Goal: Find specific page/section: Find specific page/section

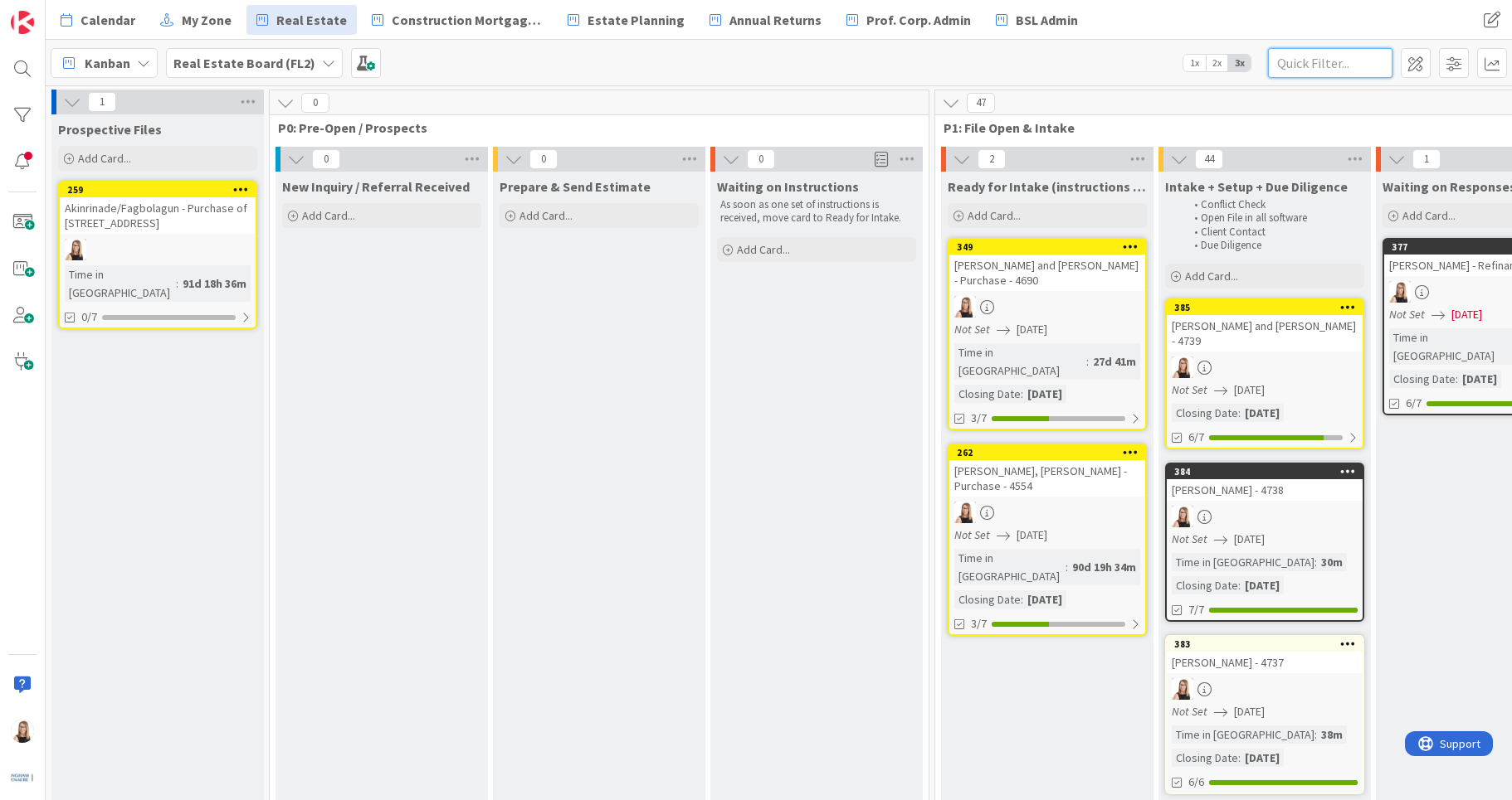
click at [1362, 67] on input "text" at bounding box center [1330, 63] width 124 height 30
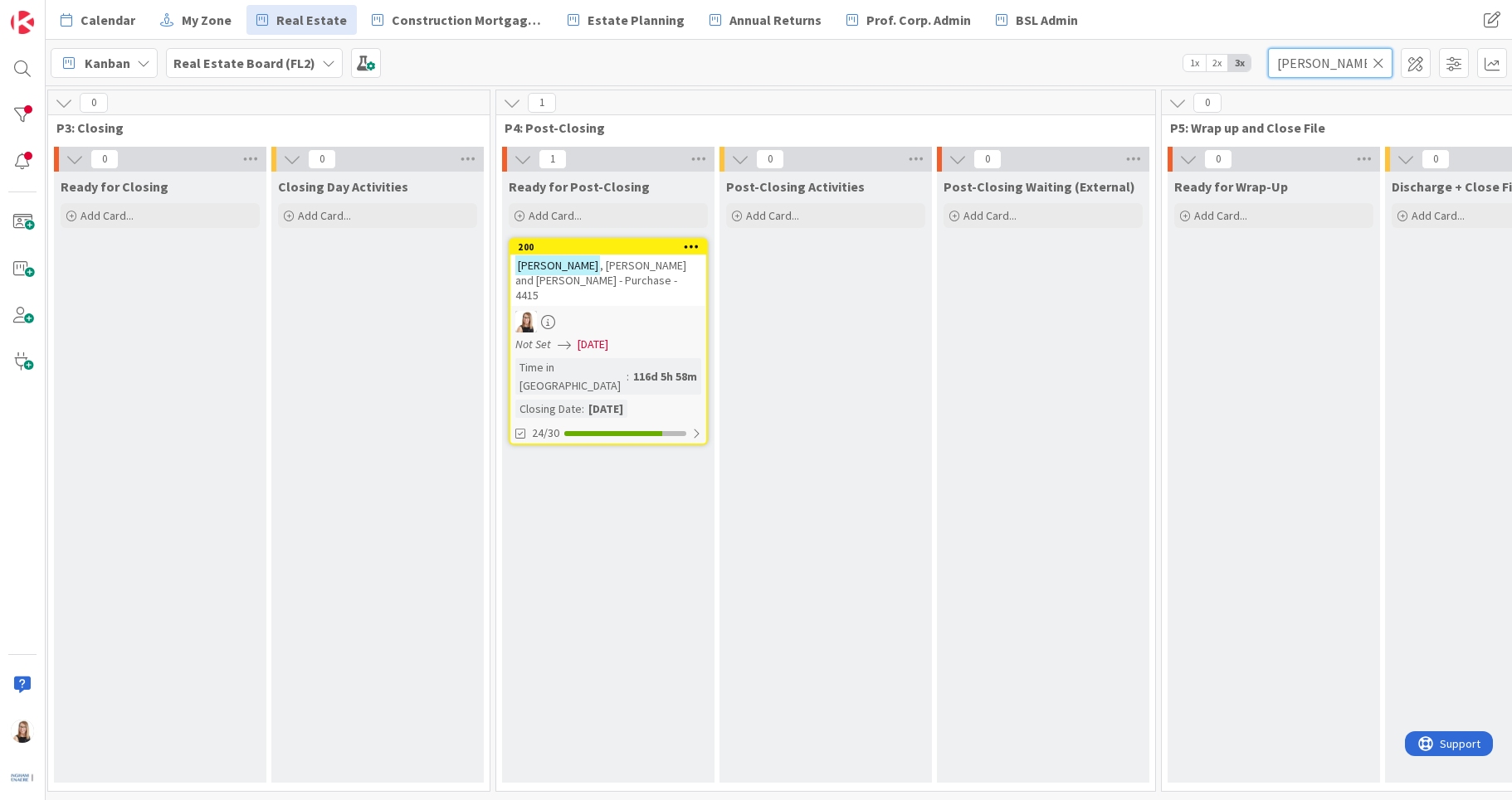
scroll to position [0, 3032]
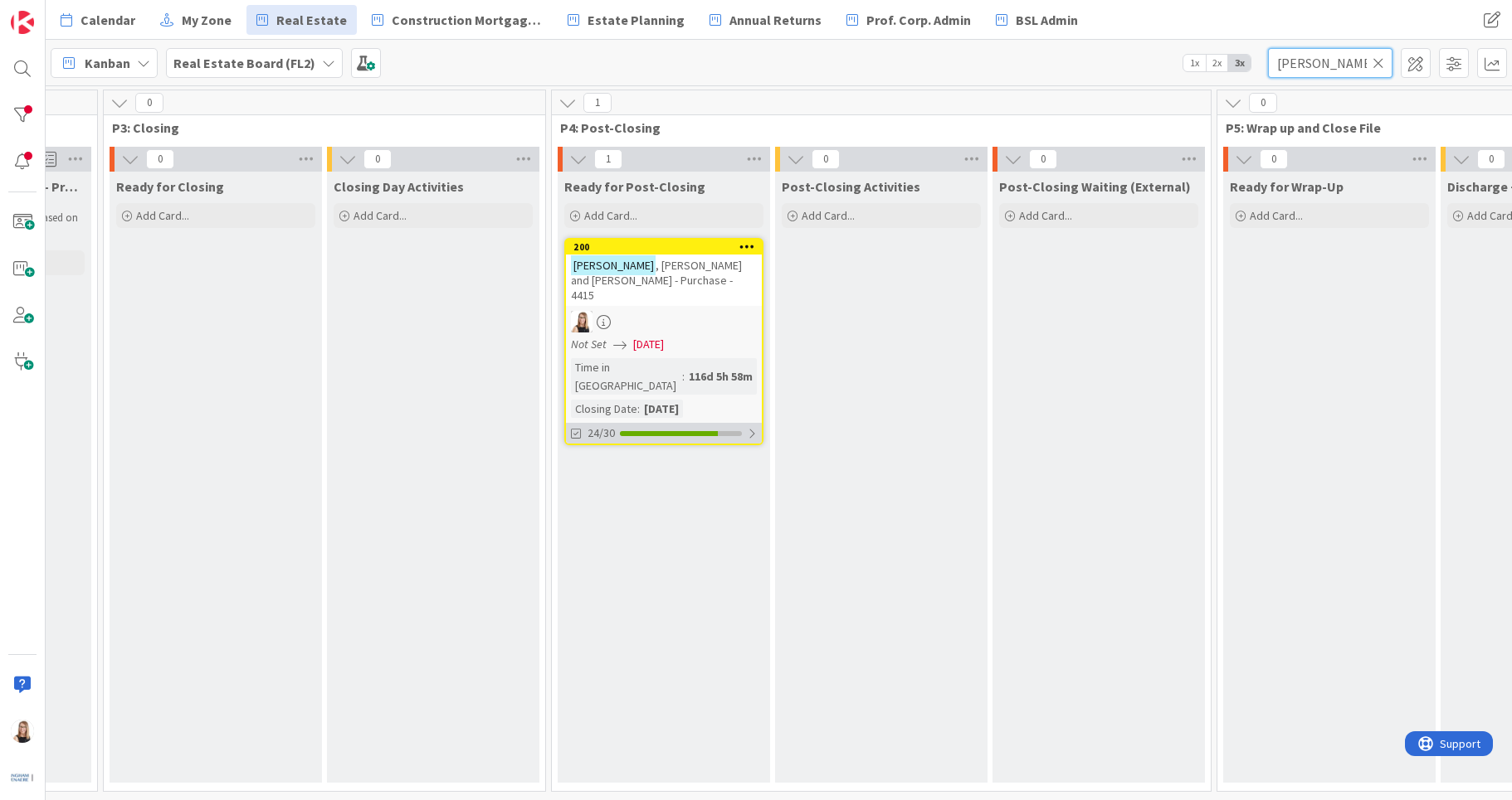
type input "[PERSON_NAME]"
click at [632, 431] on div at bounding box center [668, 434] width 98 height 5
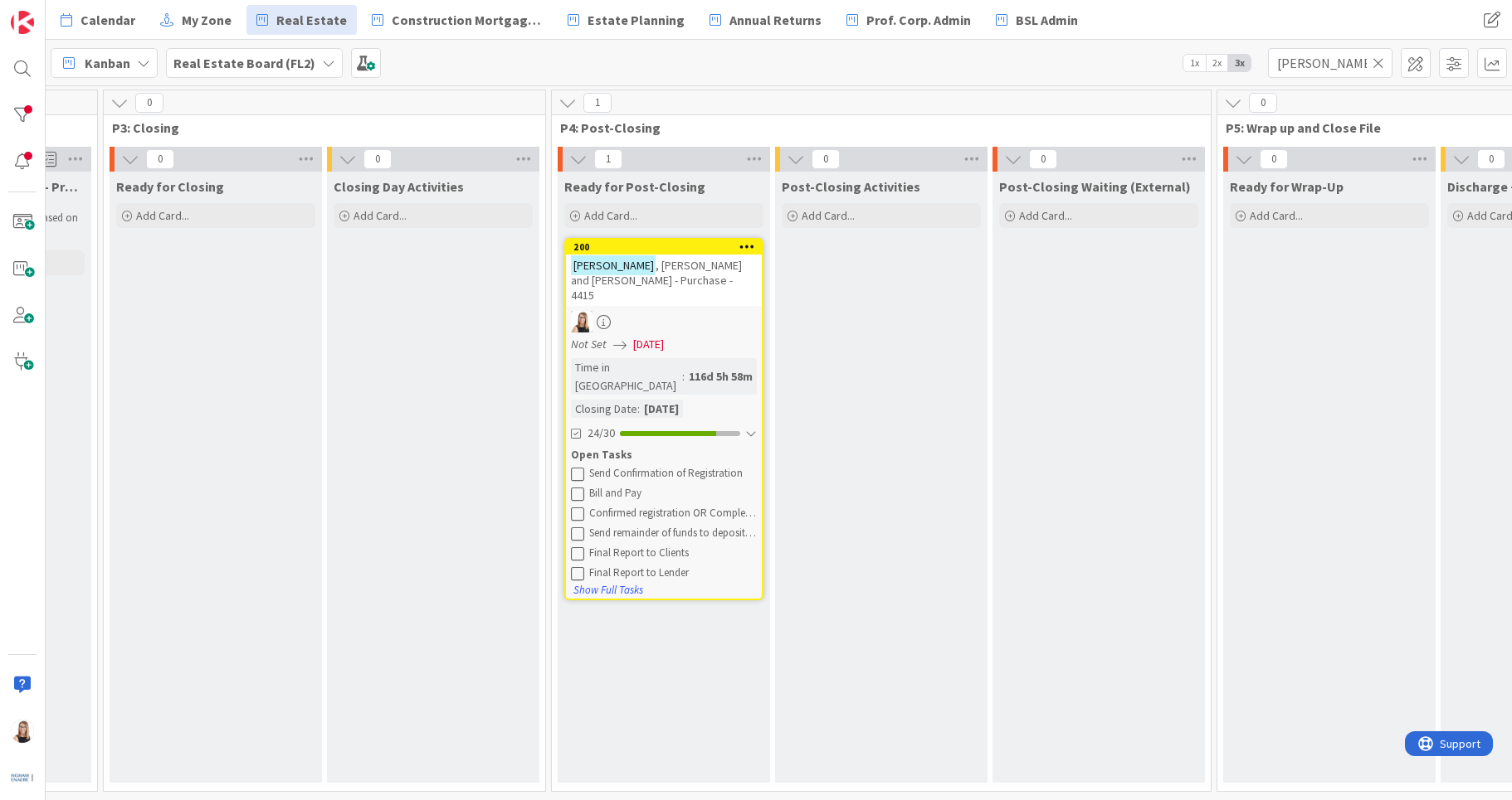
click at [579, 466] on icon at bounding box center [577, 473] width 13 height 13
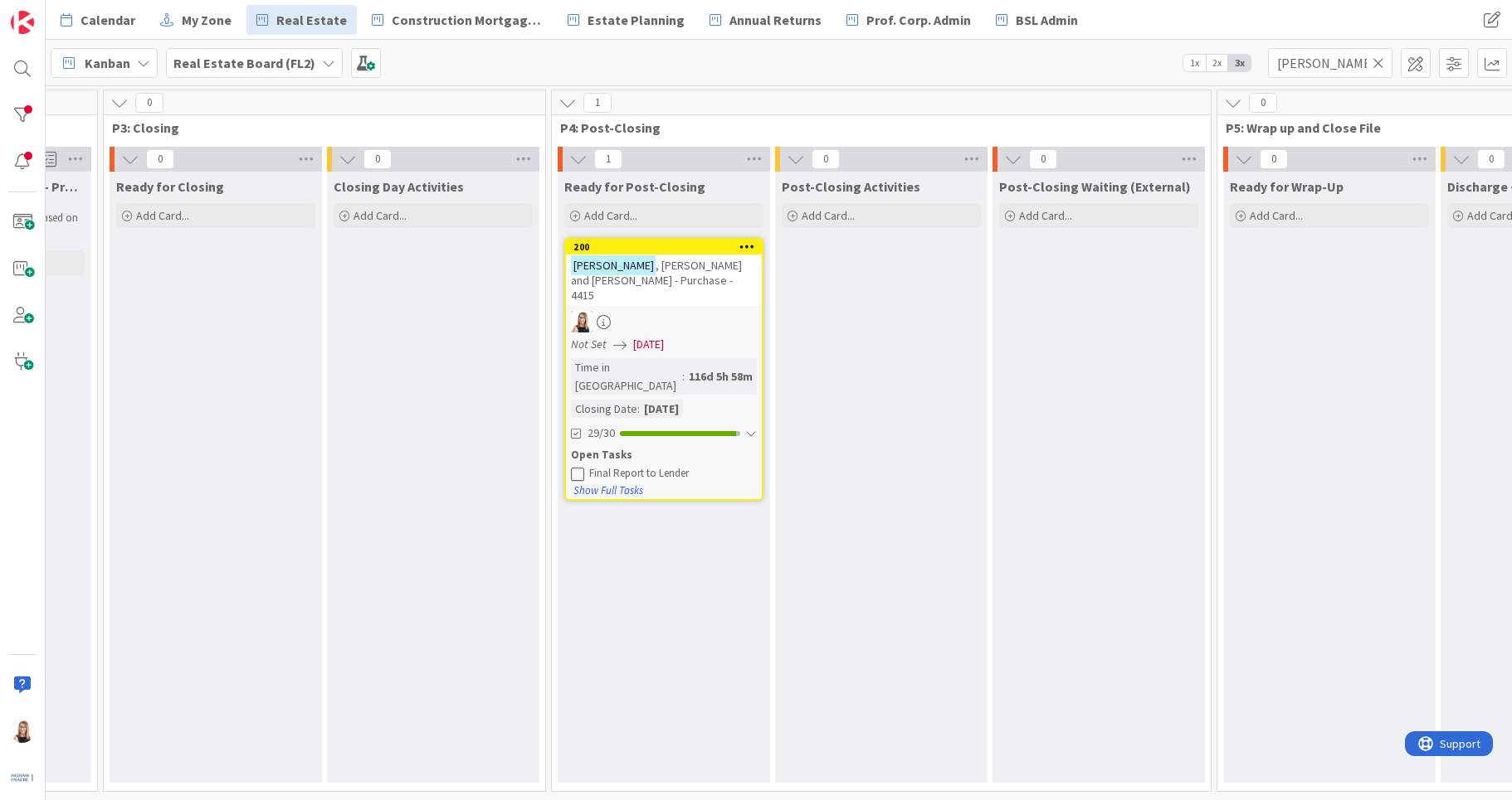
click at [579, 466] on icon at bounding box center [577, 473] width 13 height 13
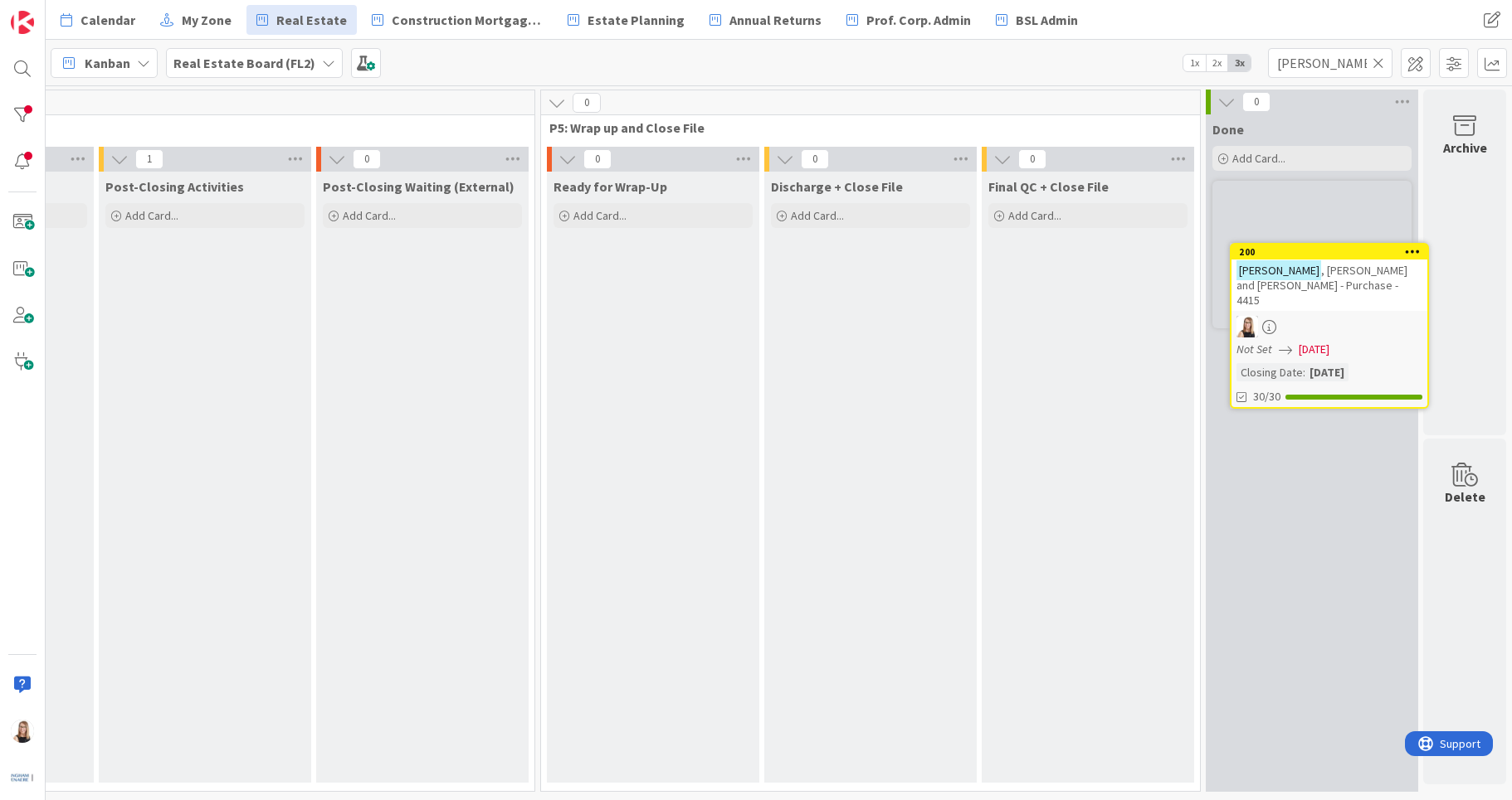
scroll to position [0, 3721]
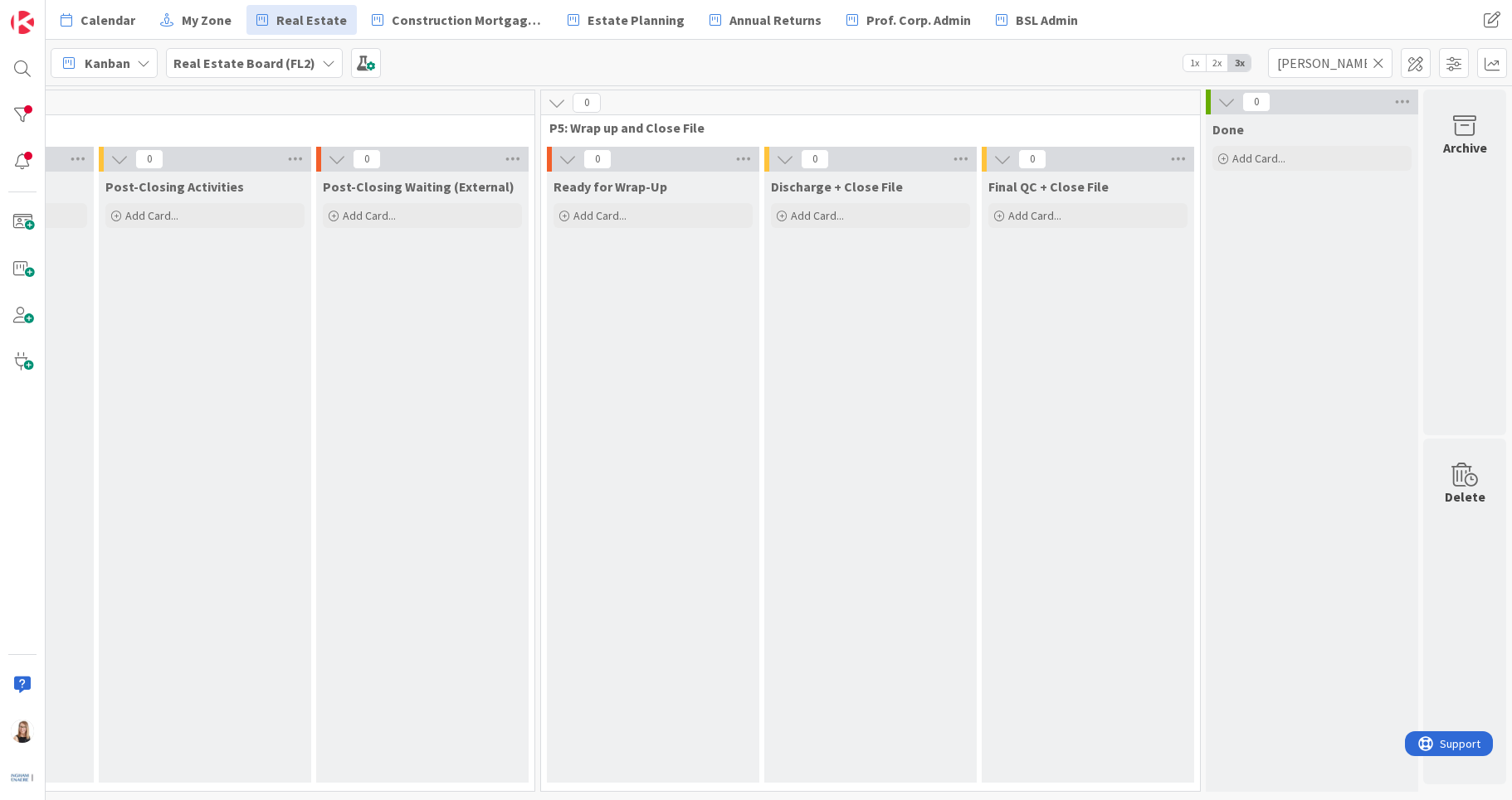
click at [1383, 63] on icon at bounding box center [1377, 62] width 11 height 15
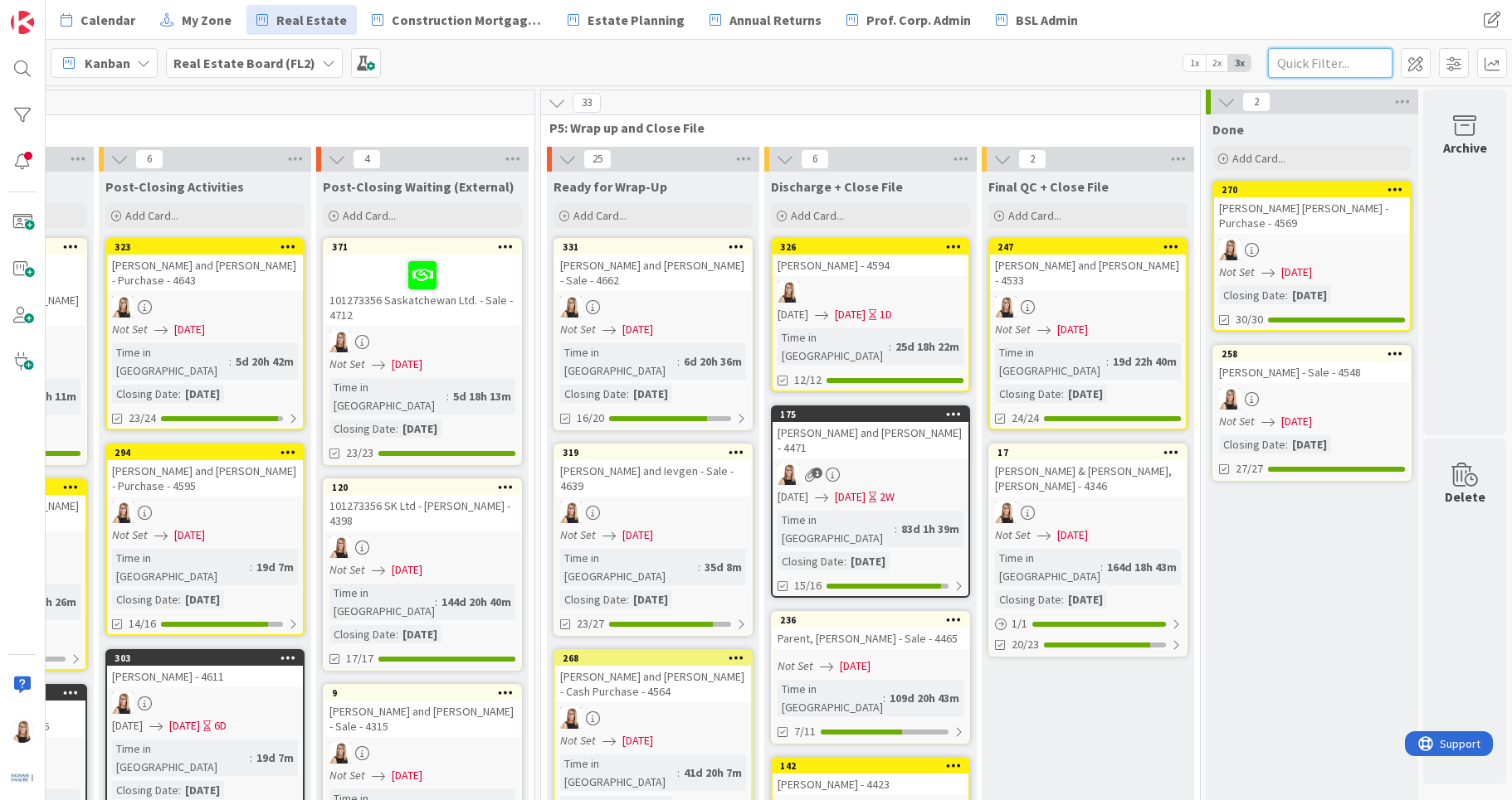
click at [1342, 65] on input "text" at bounding box center [1330, 63] width 124 height 30
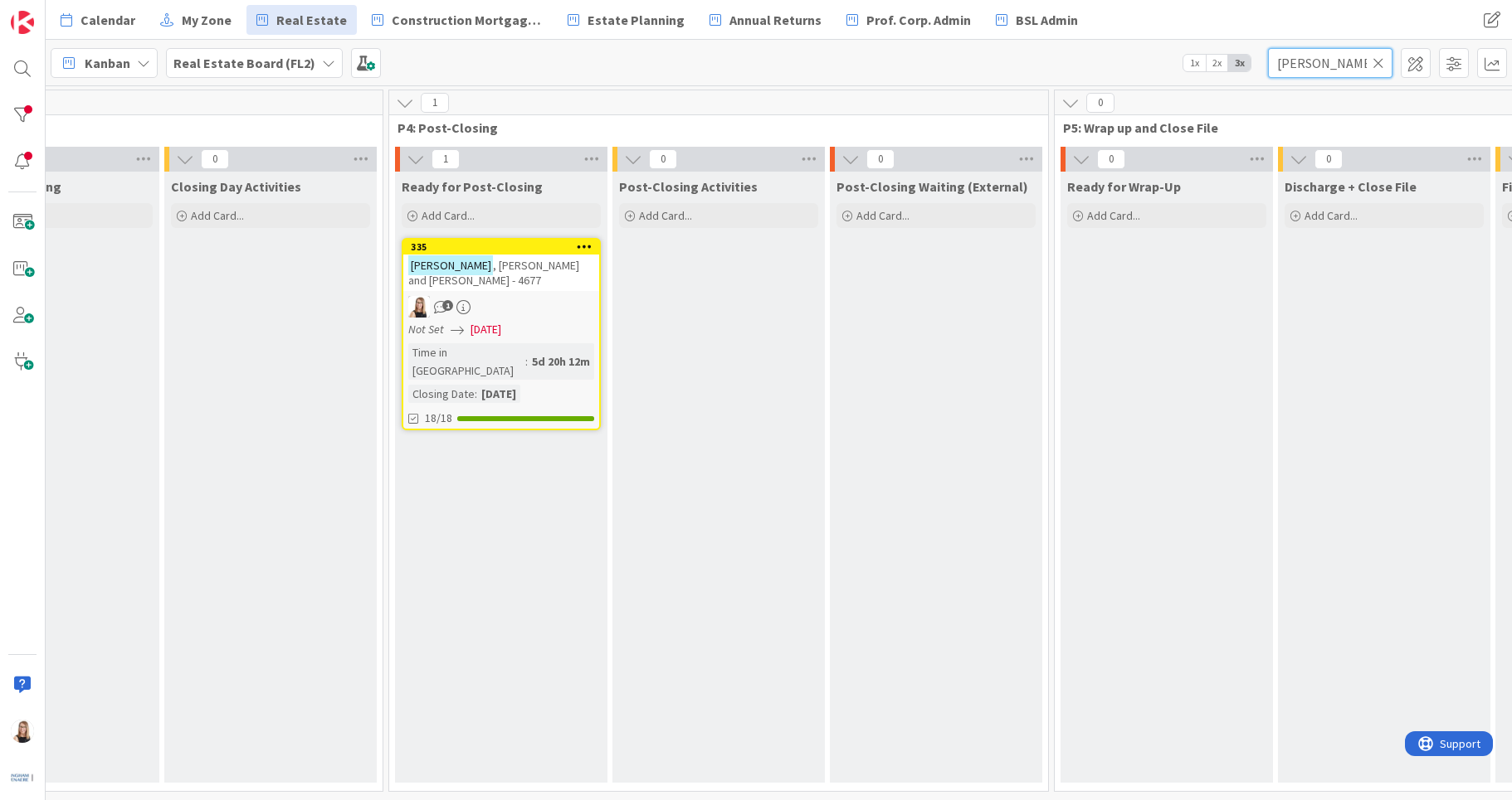
scroll to position [0, 3104]
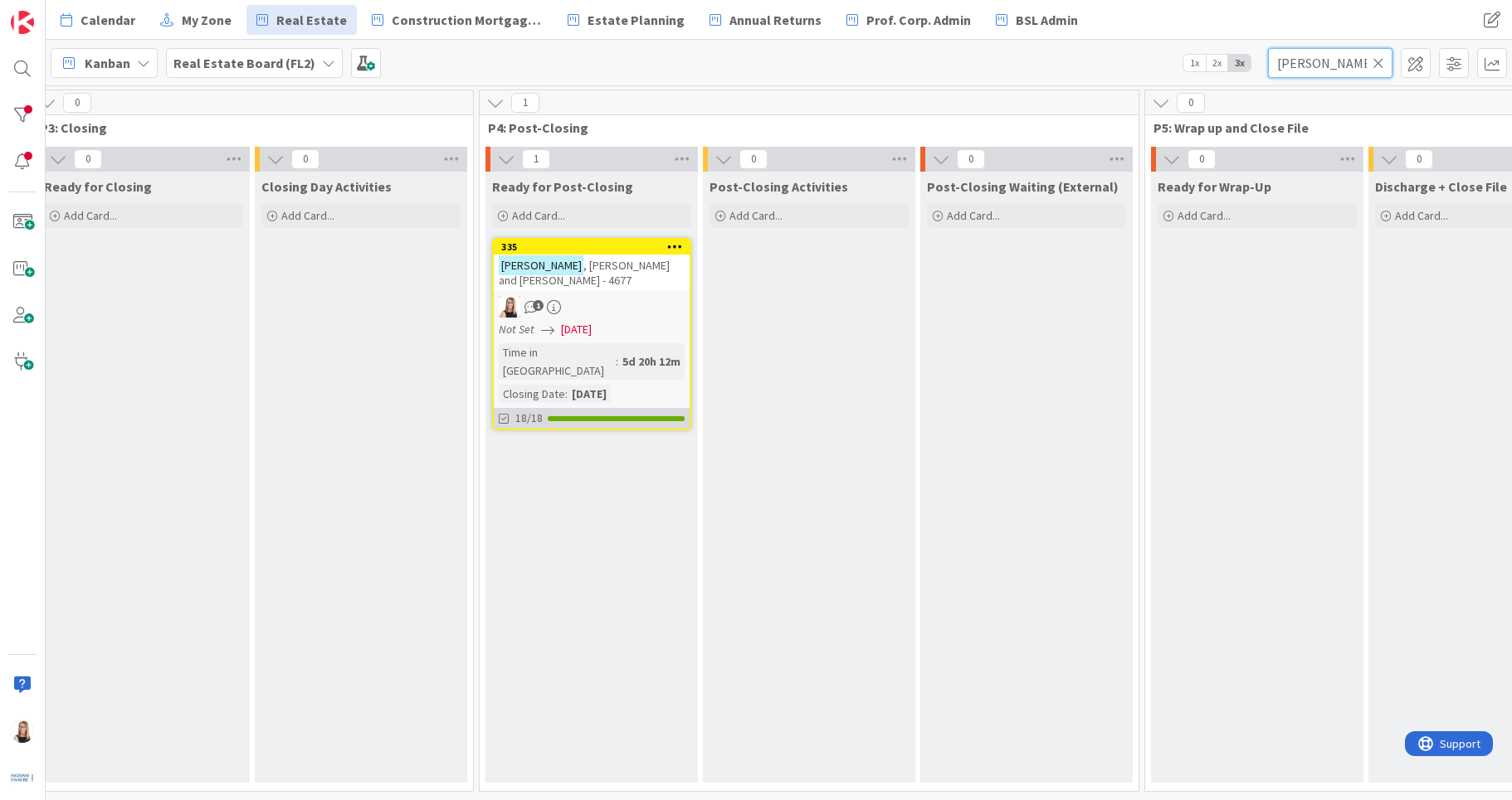
type input "[PERSON_NAME]"
click at [610, 408] on div "18/18" at bounding box center [592, 419] width 195 height 21
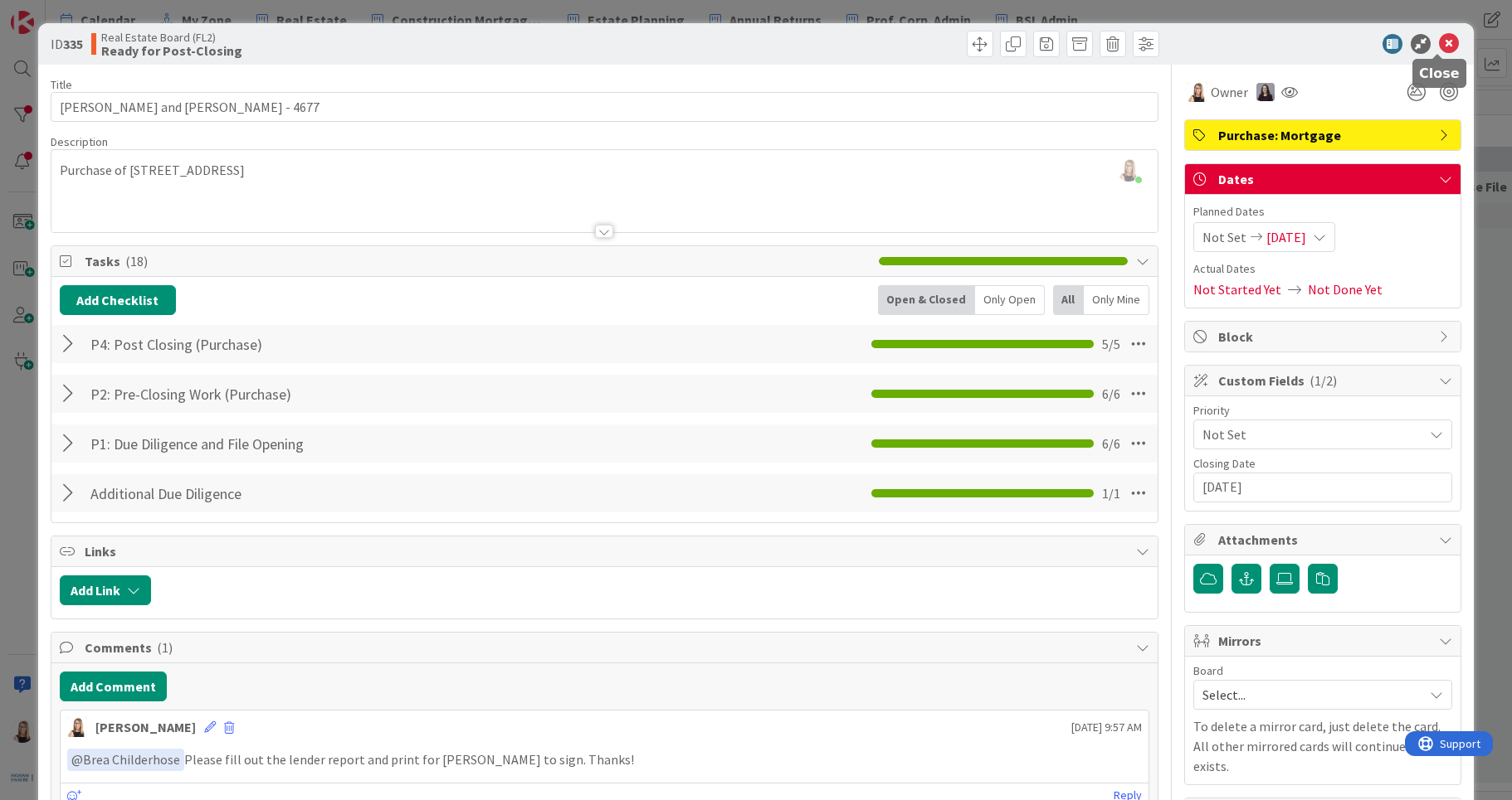
click at [1439, 44] on icon at bounding box center [1449, 44] width 20 height 20
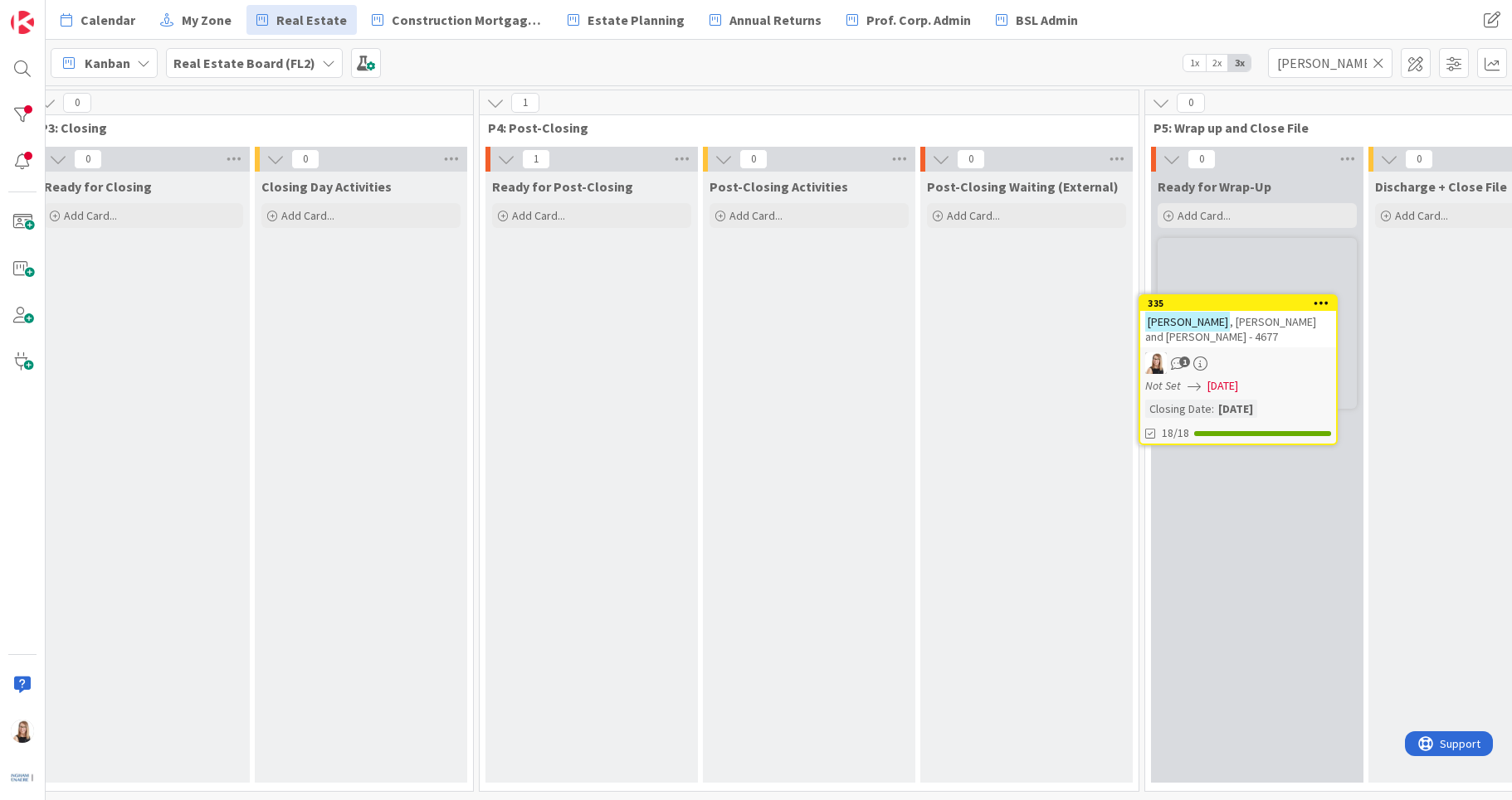
scroll to position [0, 3106]
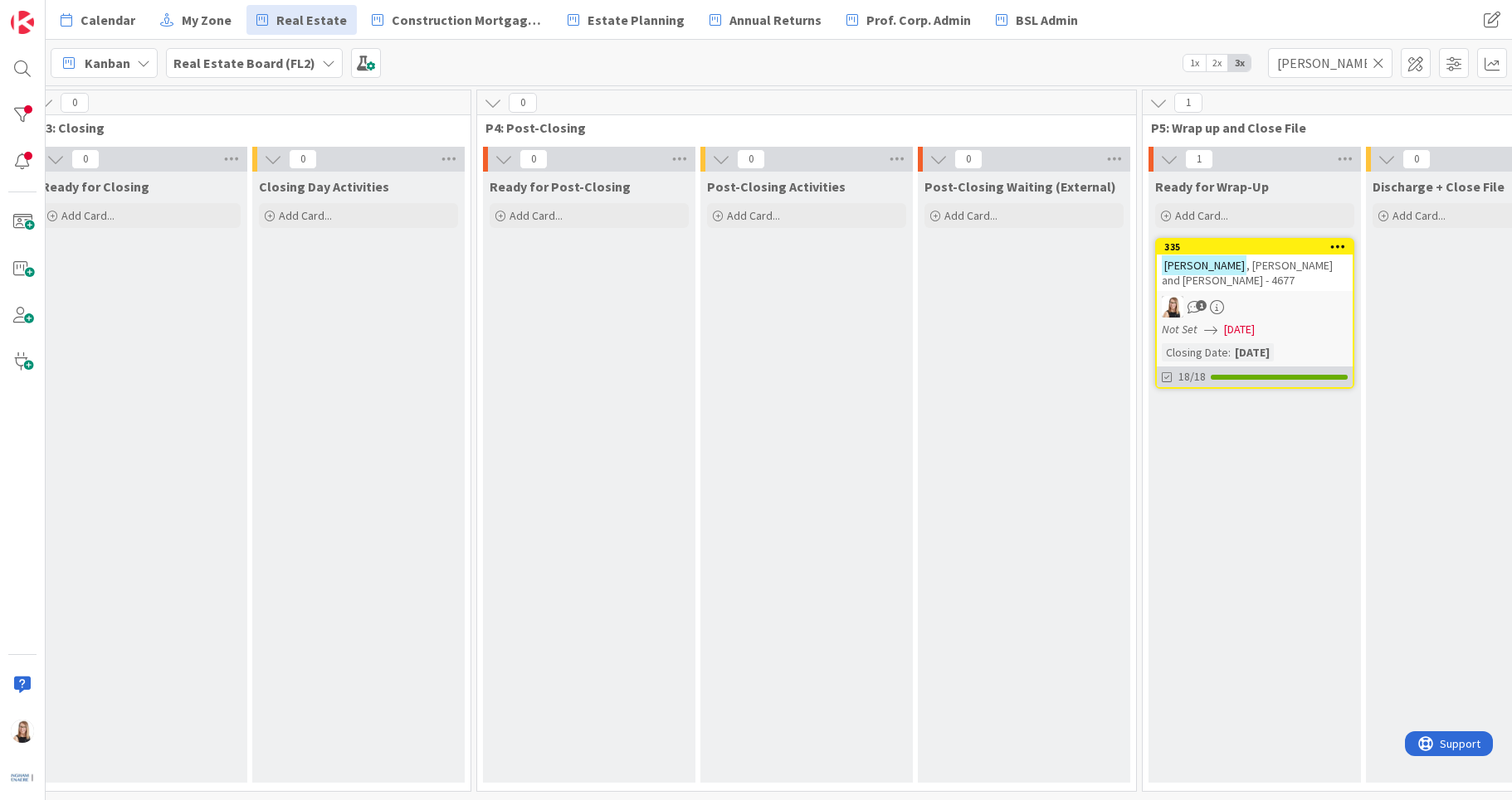
click at [1239, 376] on div at bounding box center [1279, 378] width 136 height 5
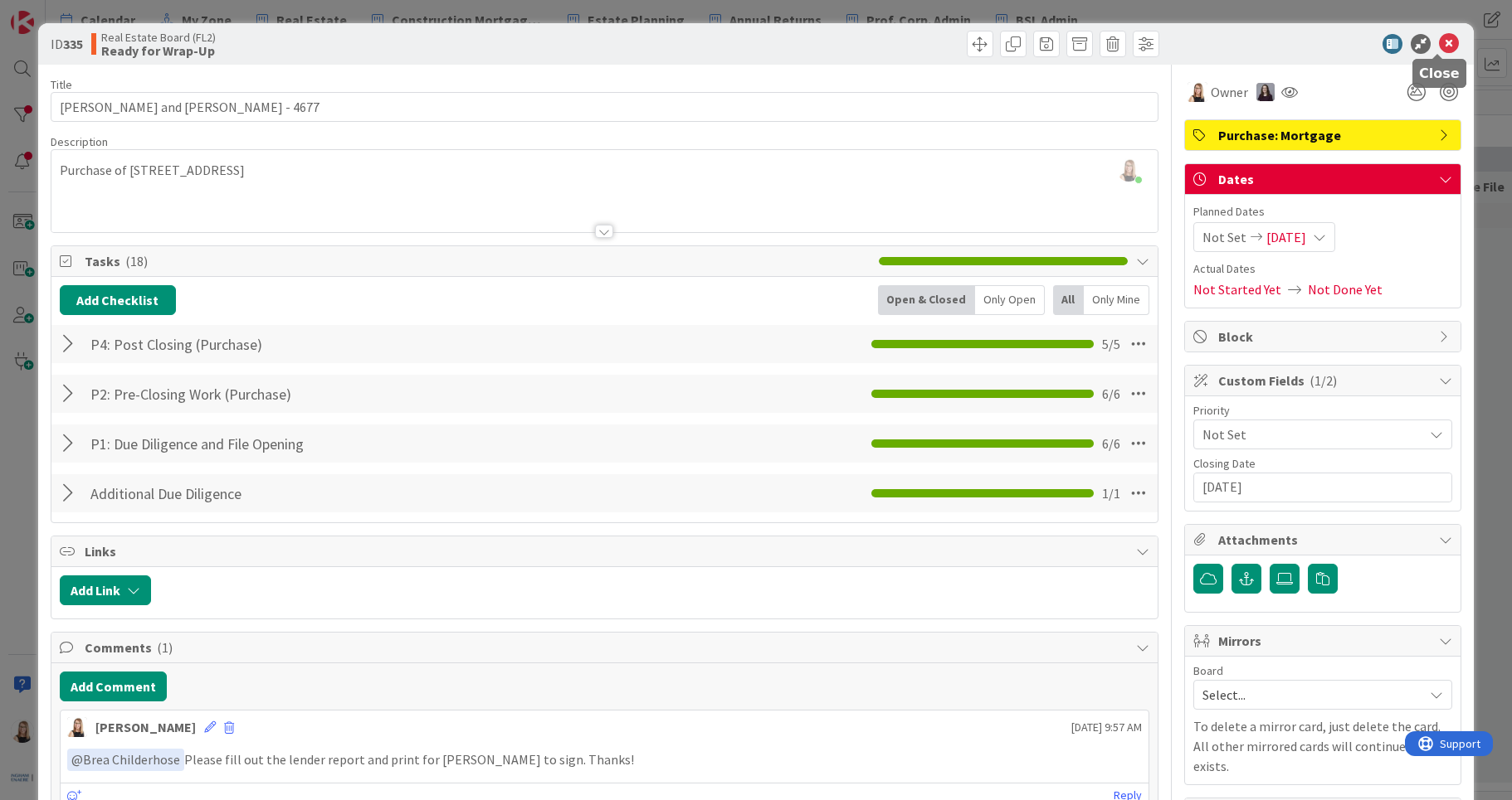
click at [1443, 42] on icon at bounding box center [1449, 44] width 20 height 20
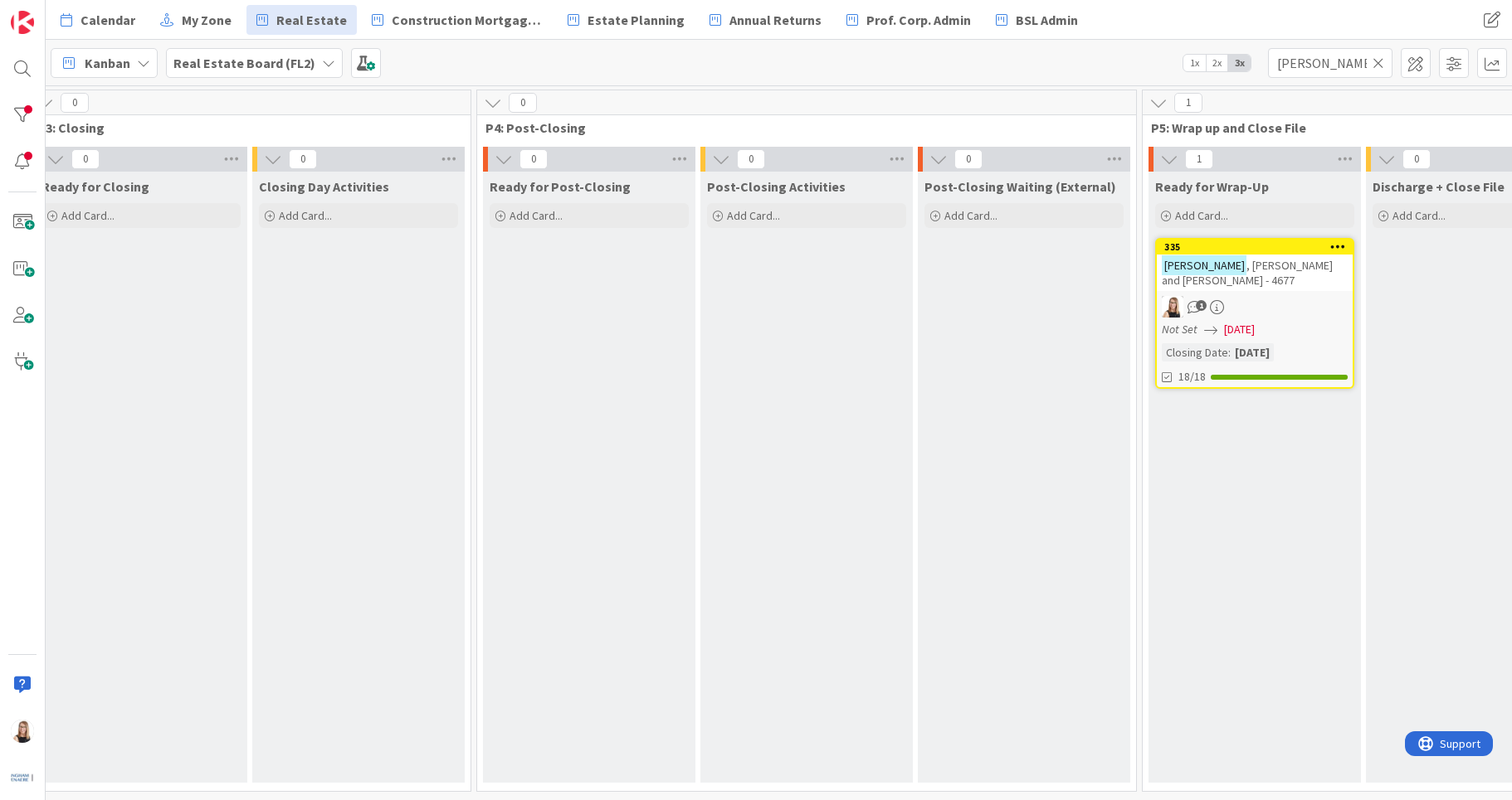
scroll to position [0, 3085]
